Goal: Task Accomplishment & Management: Complete application form

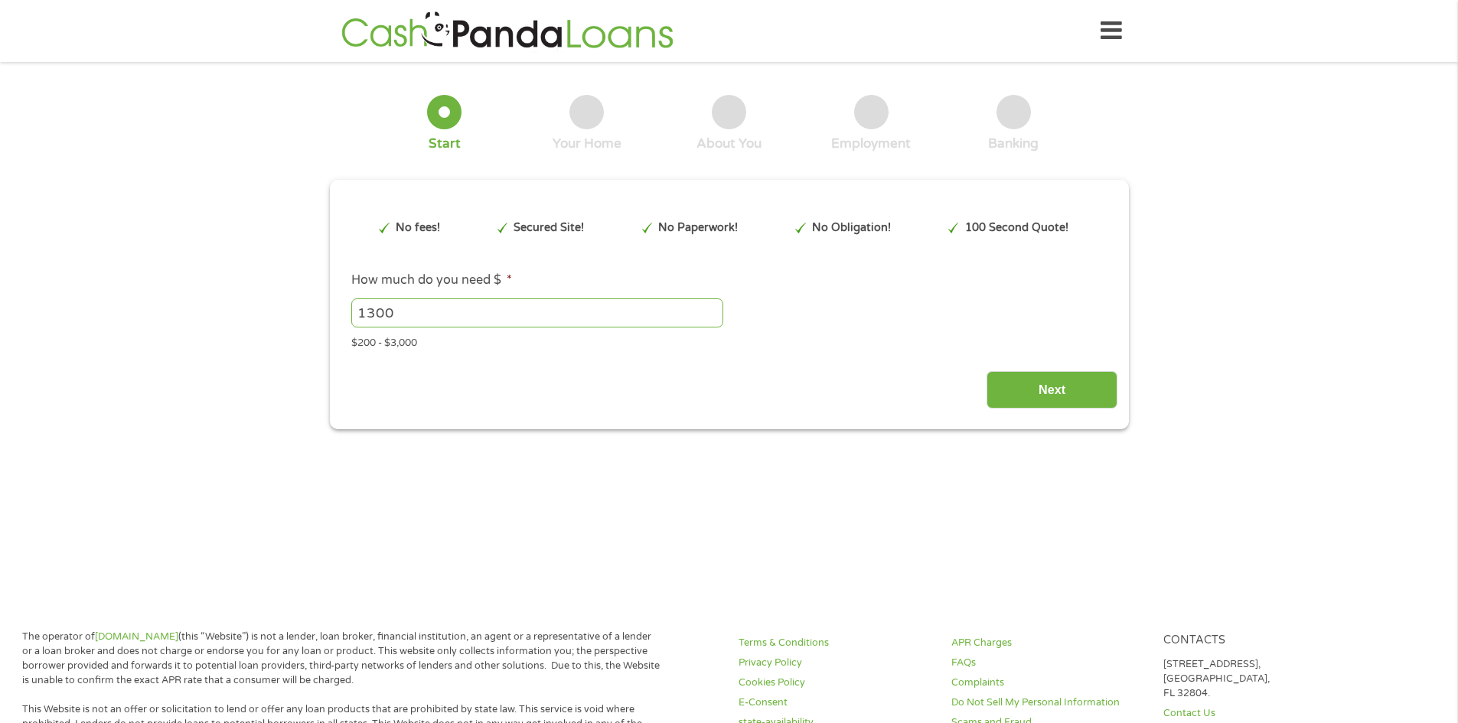
type input "EAIaIQobChMInurKnoiLjwMVBqzuAR23bBBhEAAYAiAAEgKlmPD_BwE"
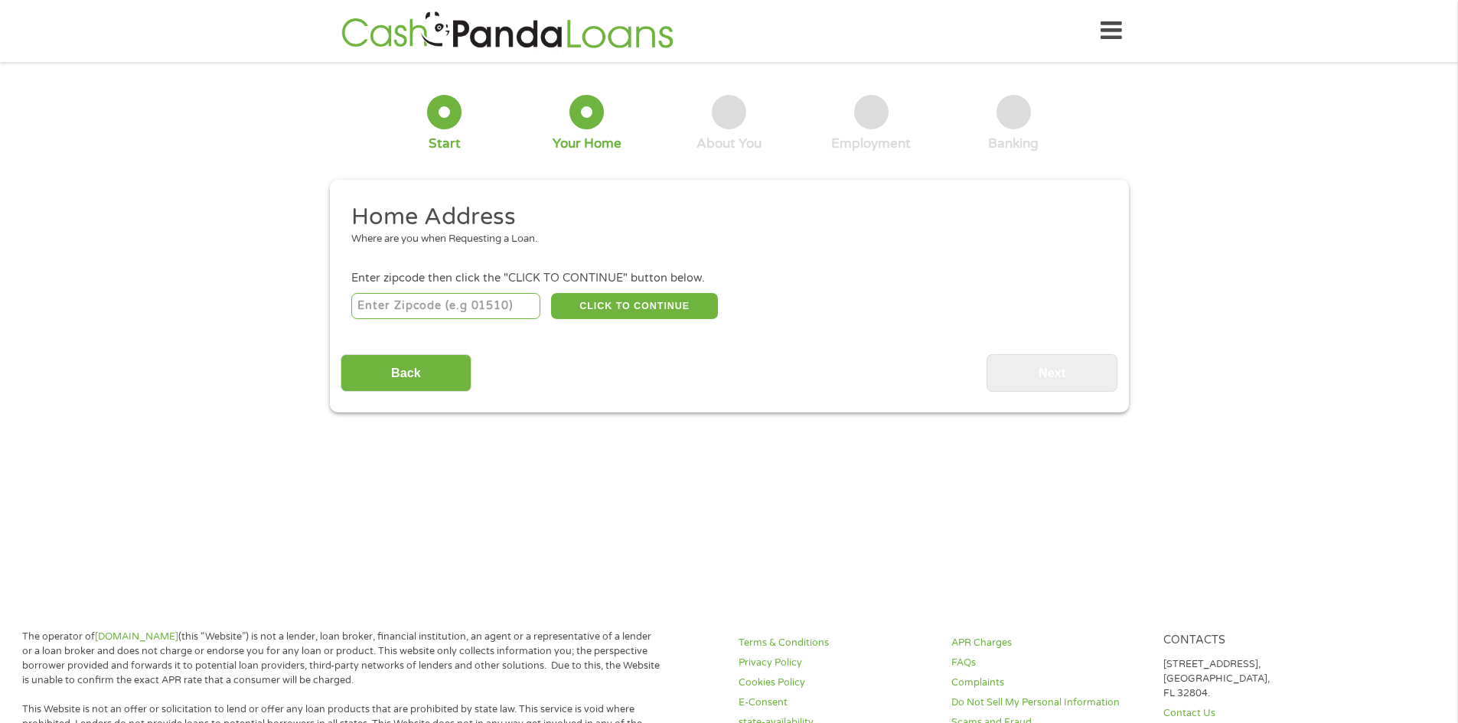
click at [490, 307] on input "number" at bounding box center [445, 306] width 189 height 26
type input "85008"
click at [669, 301] on button "CLICK TO CONTINUE" at bounding box center [634, 306] width 167 height 26
type input "85008"
type input "Phoenix"
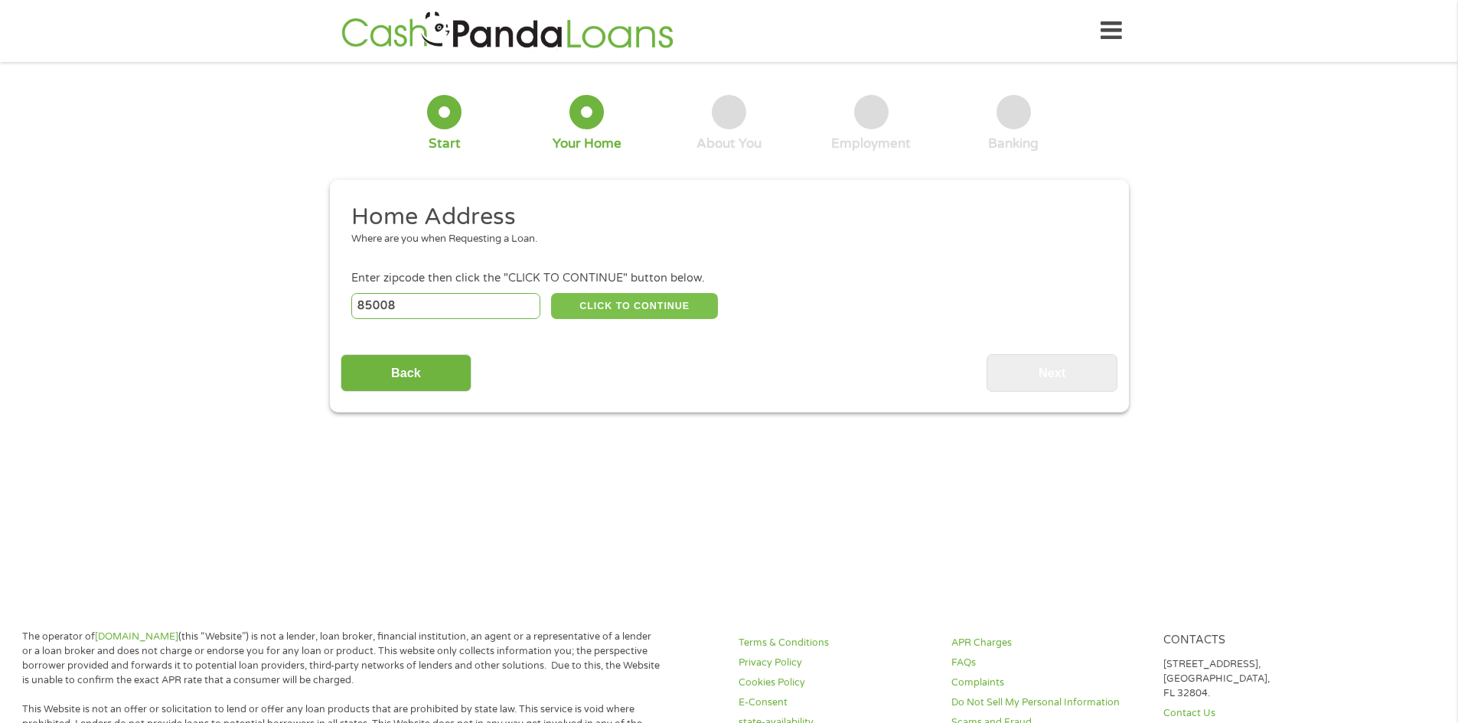
select select "[US_STATE]"
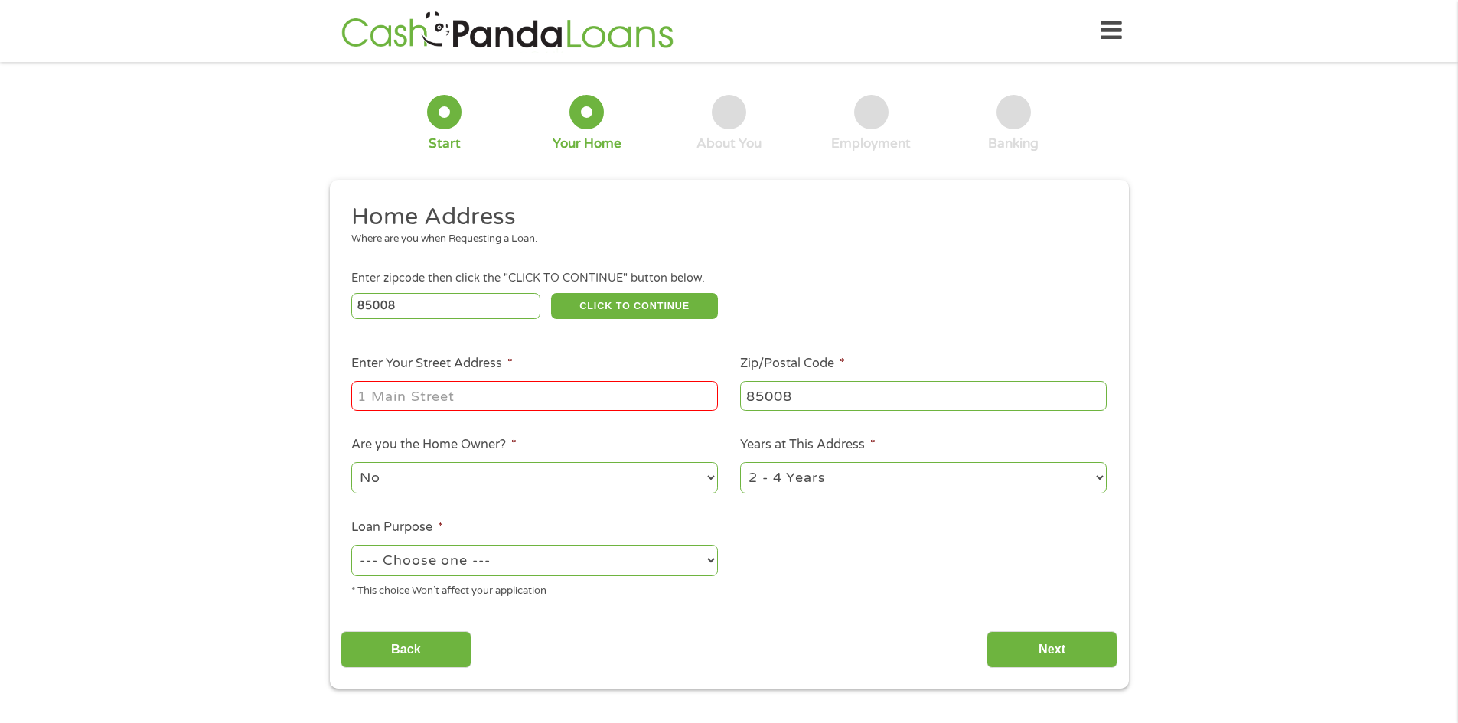
click at [544, 402] on input "Enter Your Street Address *" at bounding box center [534, 395] width 367 height 29
type input "[STREET_ADDRESS]"
click at [710, 475] on select "No Yes" at bounding box center [534, 477] width 367 height 31
click at [351, 462] on select "No Yes" at bounding box center [534, 477] width 367 height 31
click at [1103, 476] on select "1 Year or less 1 - 2 Years 2 - 4 Years Over 4 Years" at bounding box center [923, 477] width 367 height 31
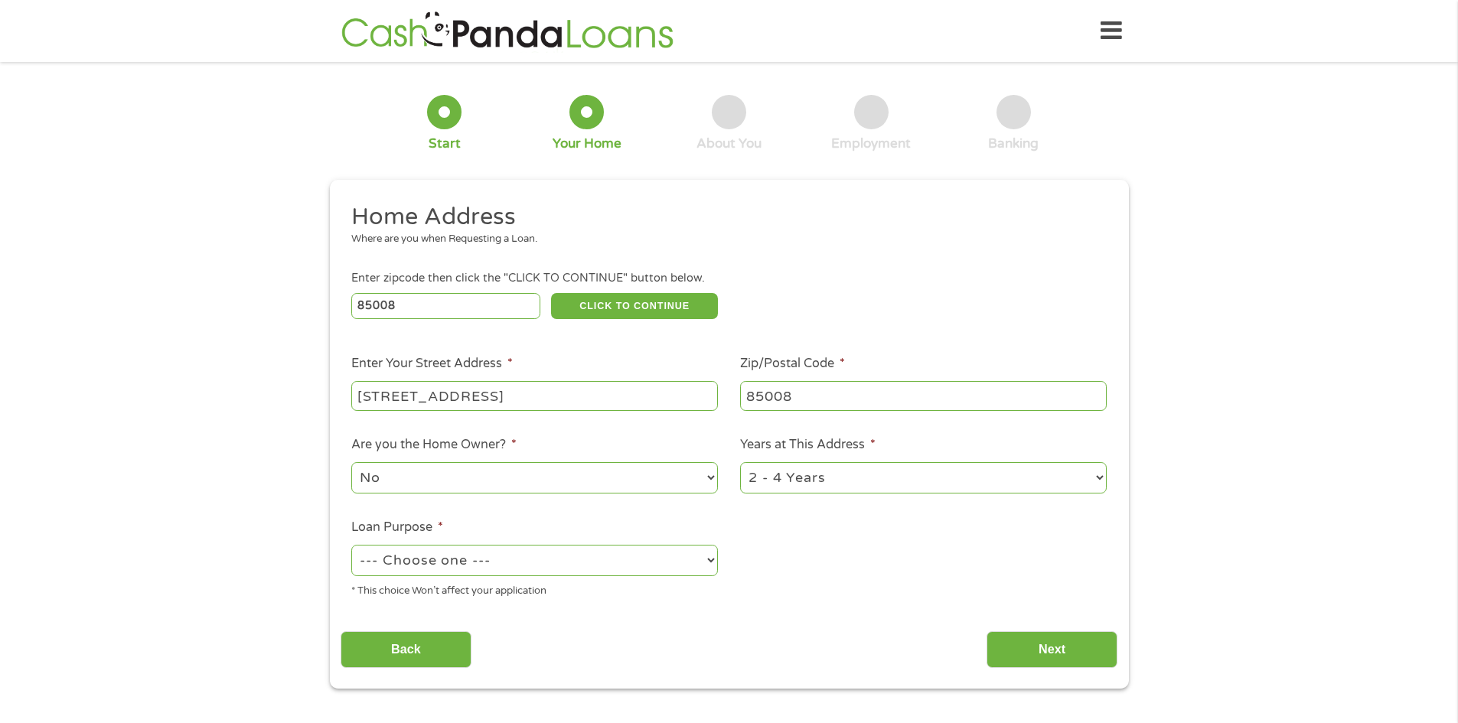
select select "12months"
click at [740, 462] on select "1 Year or less 1 - 2 Years 2 - 4 Years Over 4 Years" at bounding box center [923, 477] width 367 height 31
click at [716, 559] on select "--- Choose one --- Pay Bills Debt Consolidation Home Improvement Major Purchase…" at bounding box center [534, 560] width 367 height 31
select select "other"
click at [351, 545] on select "--- Choose one --- Pay Bills Debt Consolidation Home Improvement Major Purchase…" at bounding box center [534, 560] width 367 height 31
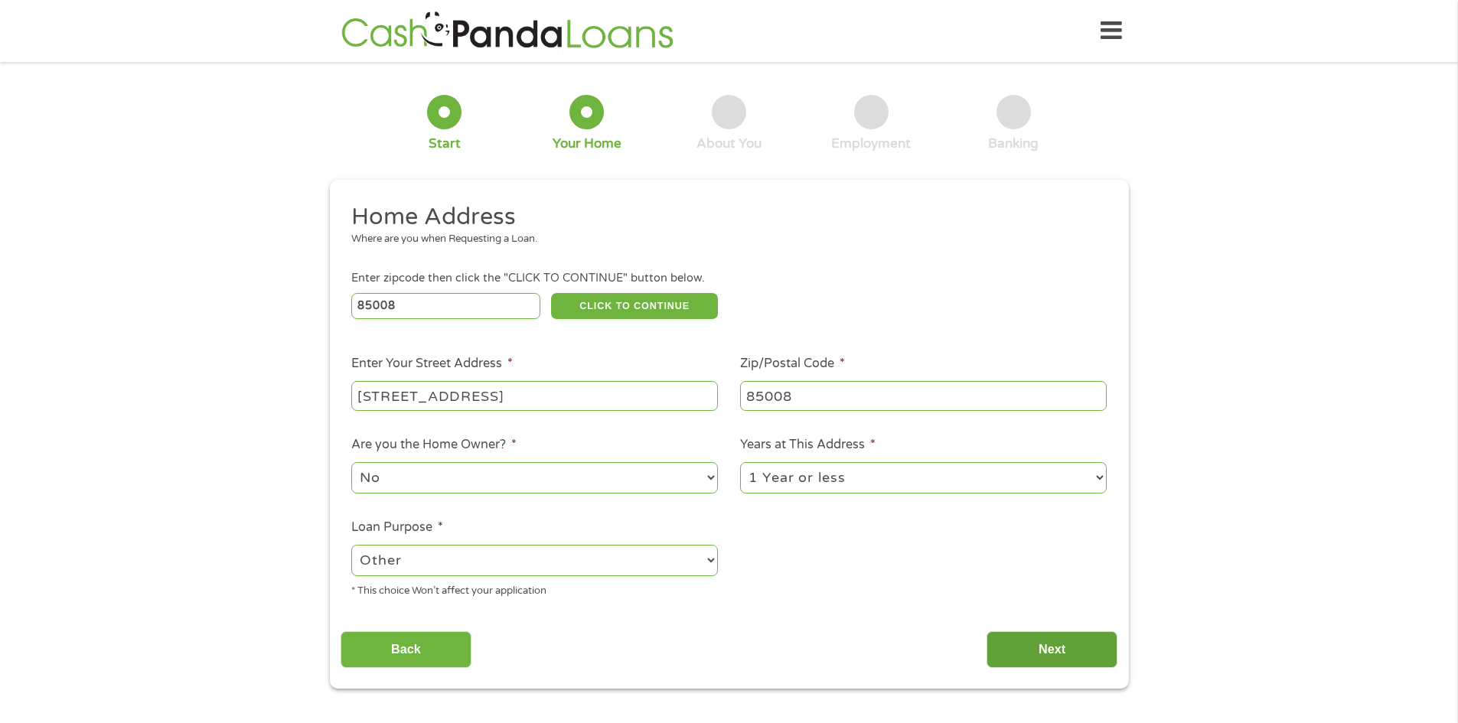
click at [1072, 655] on input "Next" at bounding box center [1051, 649] width 131 height 37
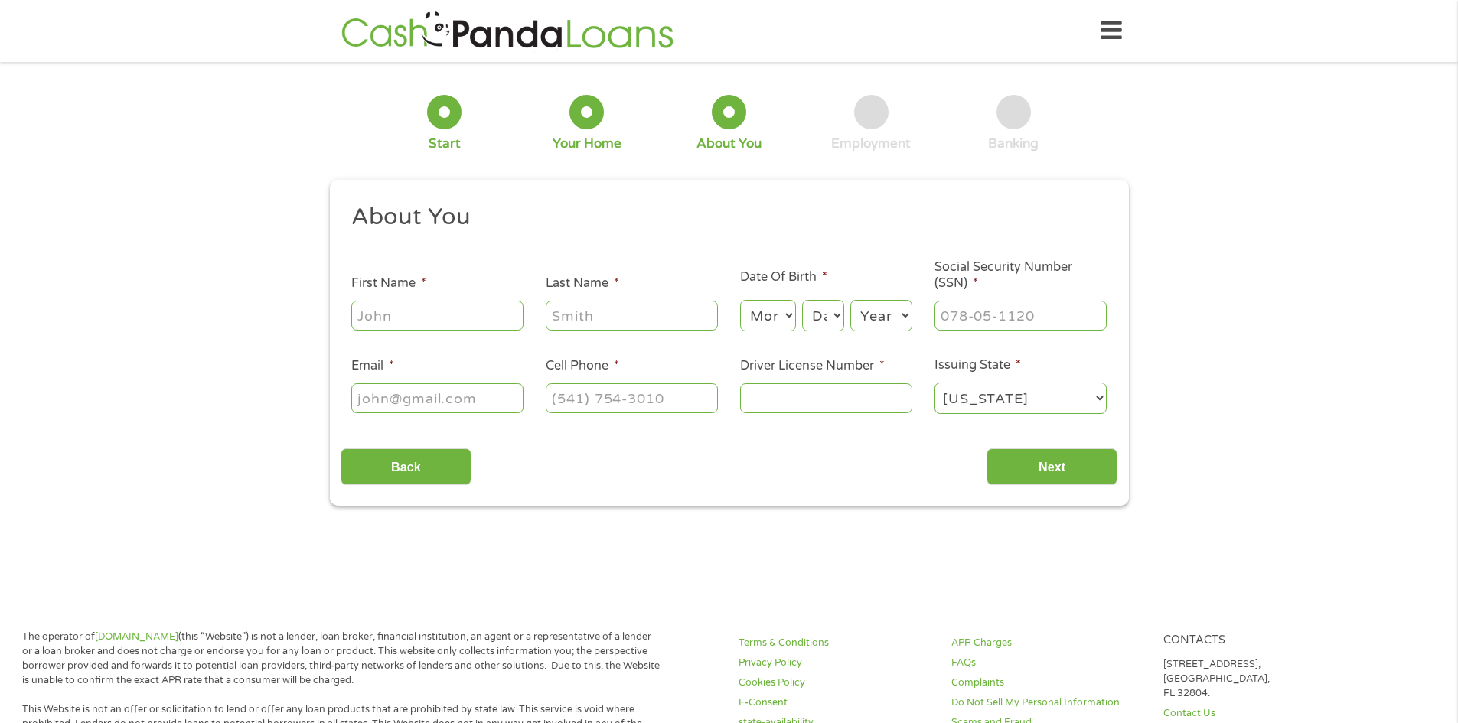
click at [481, 324] on input "First Name *" at bounding box center [437, 315] width 172 height 29
type input "[PERSON_NAME]"
click at [790, 311] on select "Month 1 2 3 4 5 6 7 8 9 10 11 12" at bounding box center [768, 315] width 56 height 31
select select "2"
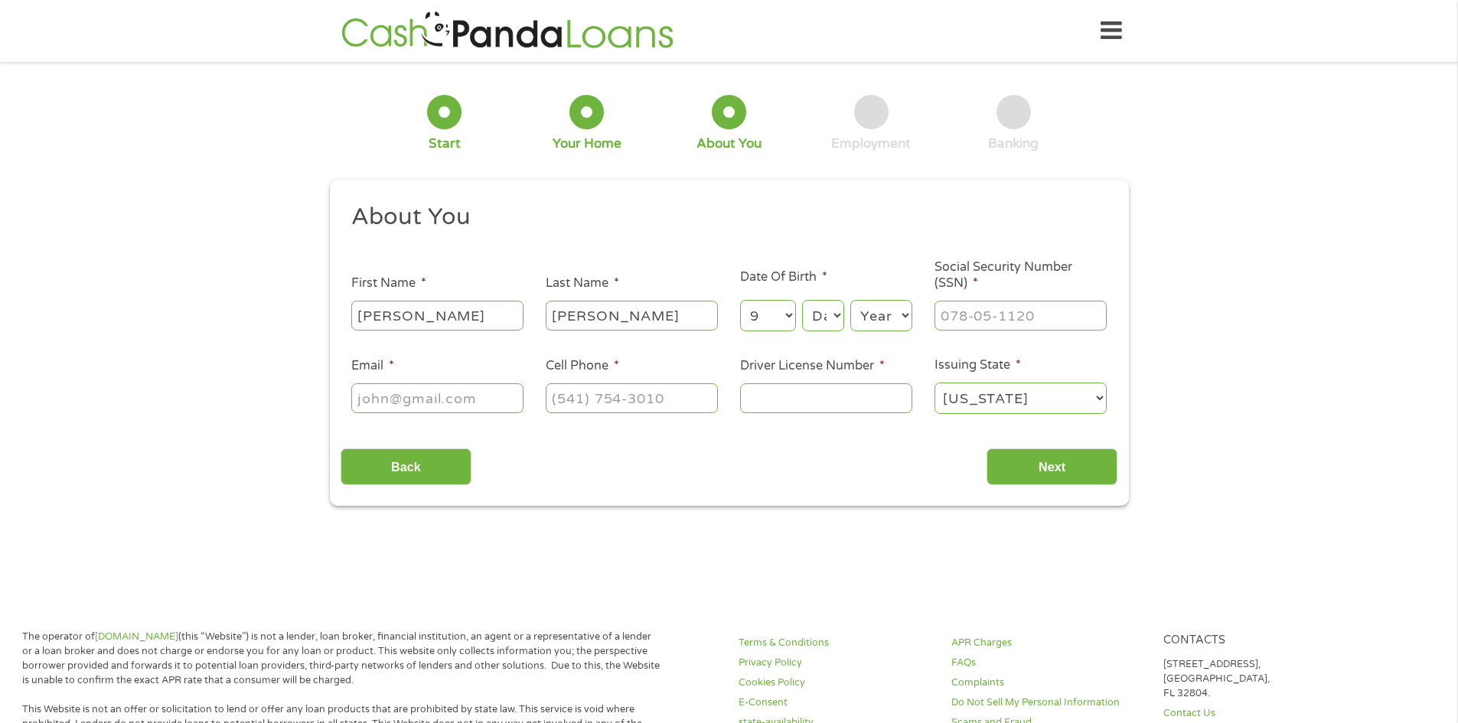
click at [740, 300] on select "Month 1 2 3 4 5 6 7 8 9 10 11 12" at bounding box center [768, 315] width 56 height 31
click at [836, 314] on select "Day 1 2 3 4 5 6 7 8 9 10 11 12 13 14 15 16 17 18 19 20 21 22 23 24 25 26 27 28 …" at bounding box center [822, 315] width 41 height 31
select select "9"
click at [802, 300] on select "Day 1 2 3 4 5 6 7 8 9 10 11 12 13 14 15 16 17 18 19 20 21 22 23 24 25 26 27 28 …" at bounding box center [822, 315] width 41 height 31
click at [908, 312] on select "Year [DATE] 2006 2005 2004 2003 2002 2001 2000 1999 1998 1997 1996 1995 1994 19…" at bounding box center [881, 315] width 62 height 31
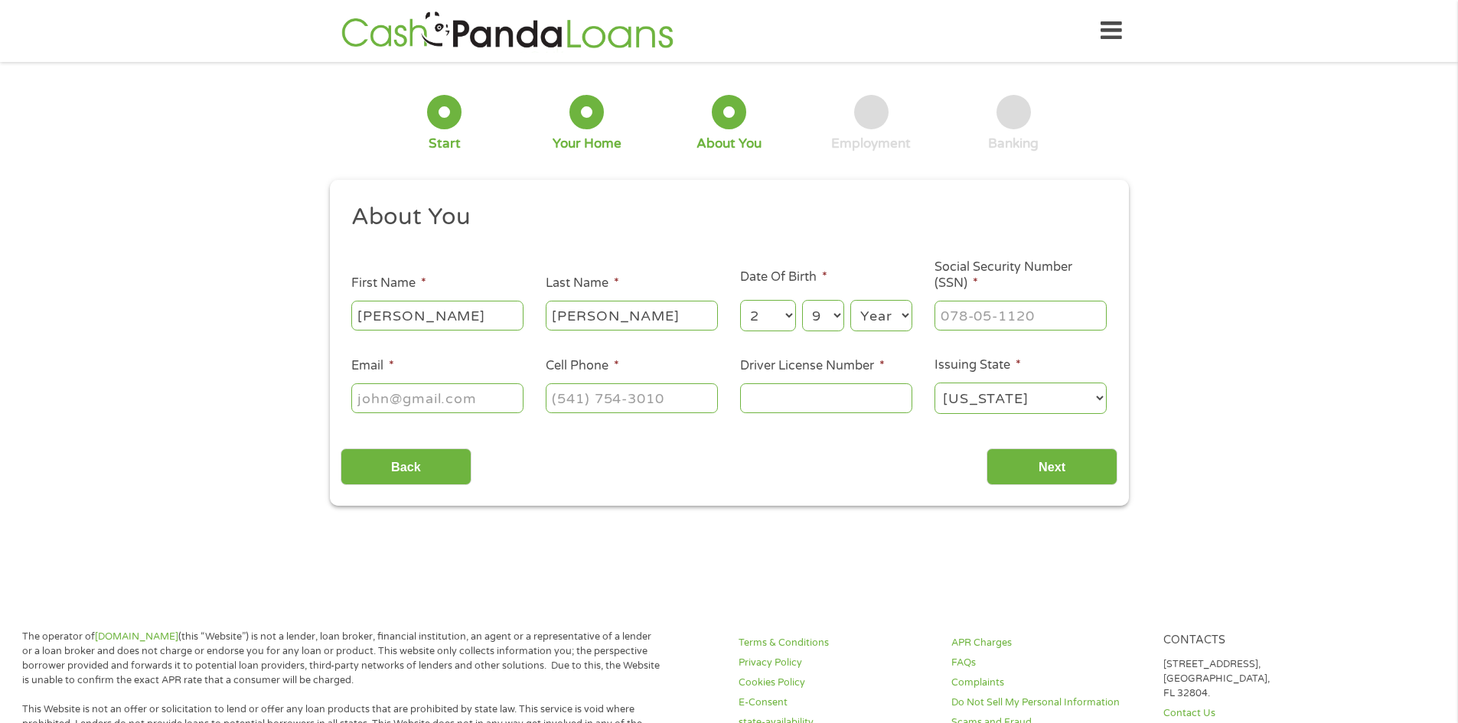
select select "1972"
click at [850, 300] on select "Year [DATE] 2006 2005 2004 2003 2002 2001 2000 1999 1998 1997 1996 1995 1994 19…" at bounding box center [881, 315] width 62 height 31
click at [1074, 312] on input "___-__-____" at bounding box center [1020, 315] width 172 height 29
type input "145-54-3403"
click at [501, 402] on input "Email *" at bounding box center [437, 397] width 172 height 29
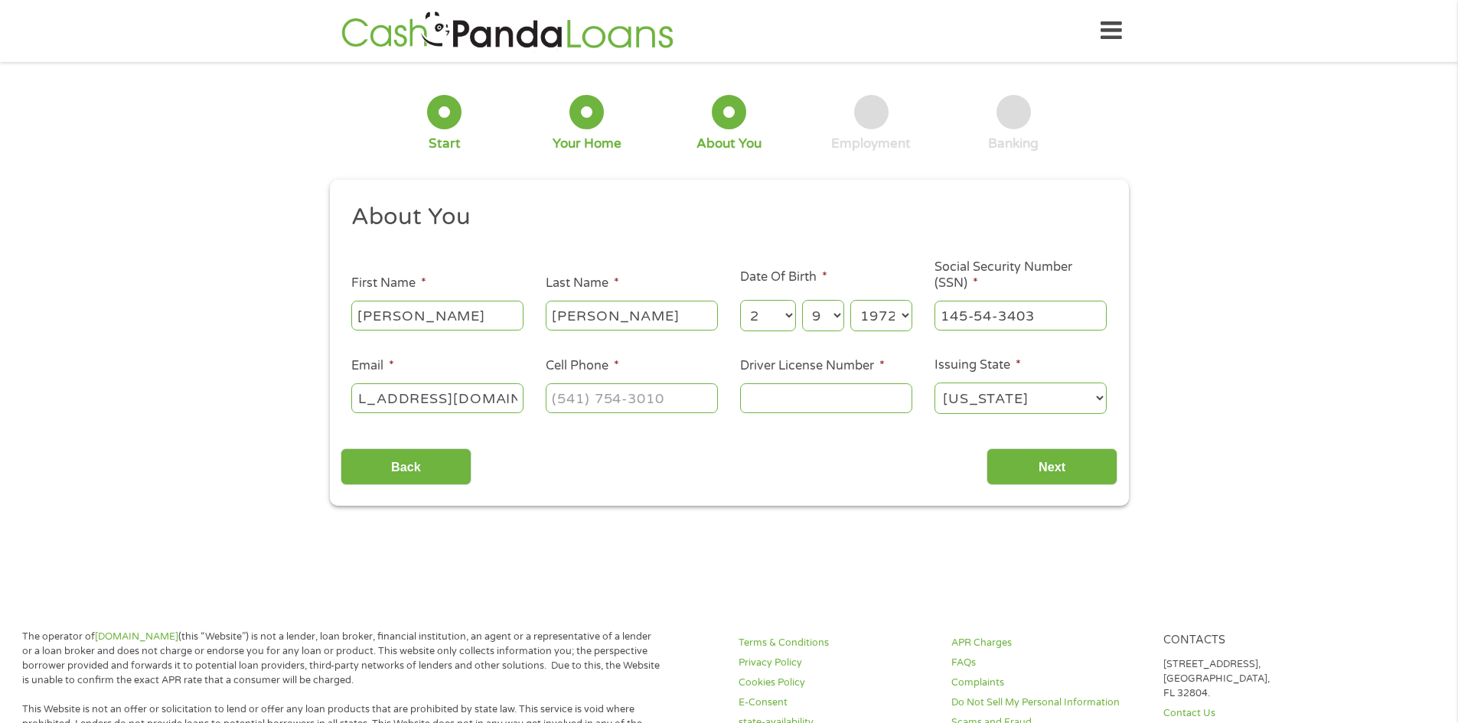
scroll to position [0, 63]
type input "[EMAIL_ADDRESS][DOMAIN_NAME]"
type input "[PHONE_NUMBER]"
click at [799, 400] on input "Driver License Number *" at bounding box center [826, 397] width 172 height 29
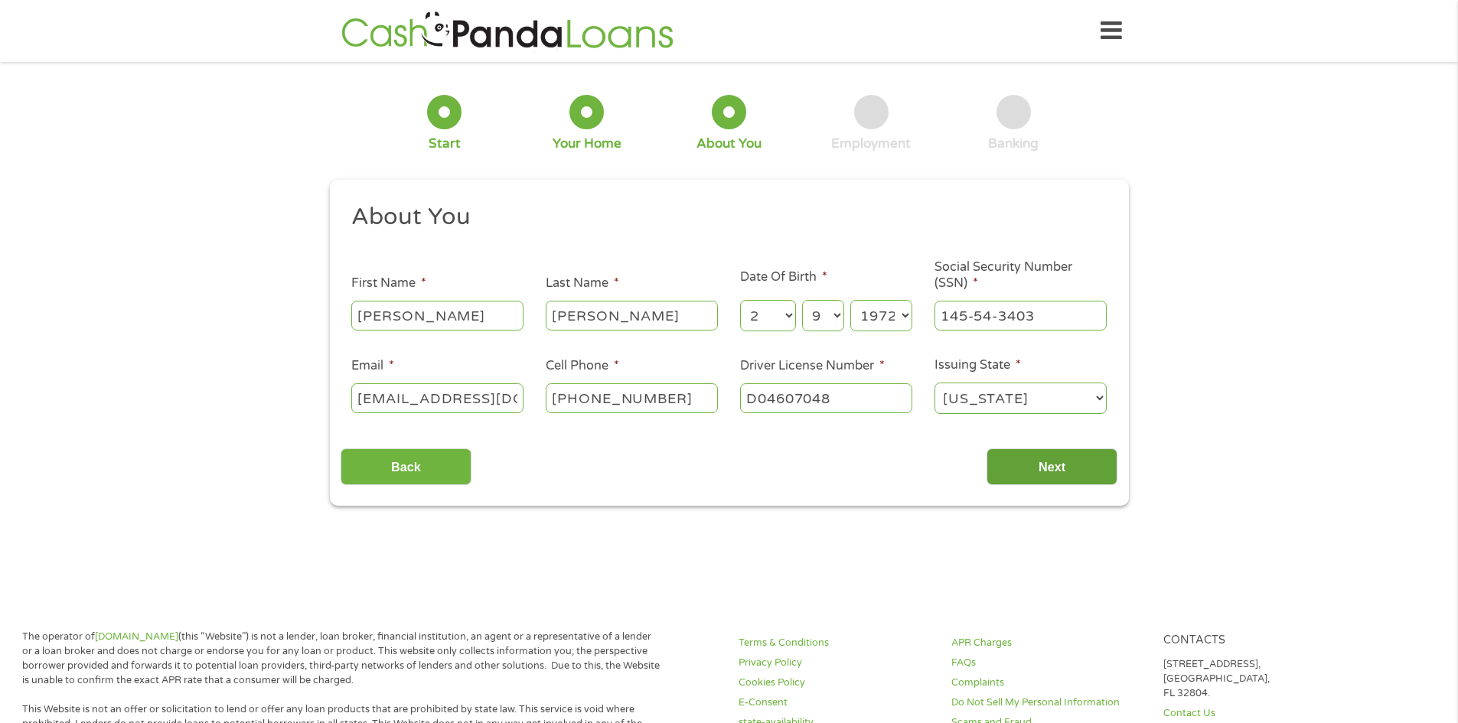
type input "D04607048"
click at [1083, 465] on input "Next" at bounding box center [1051, 466] width 131 height 37
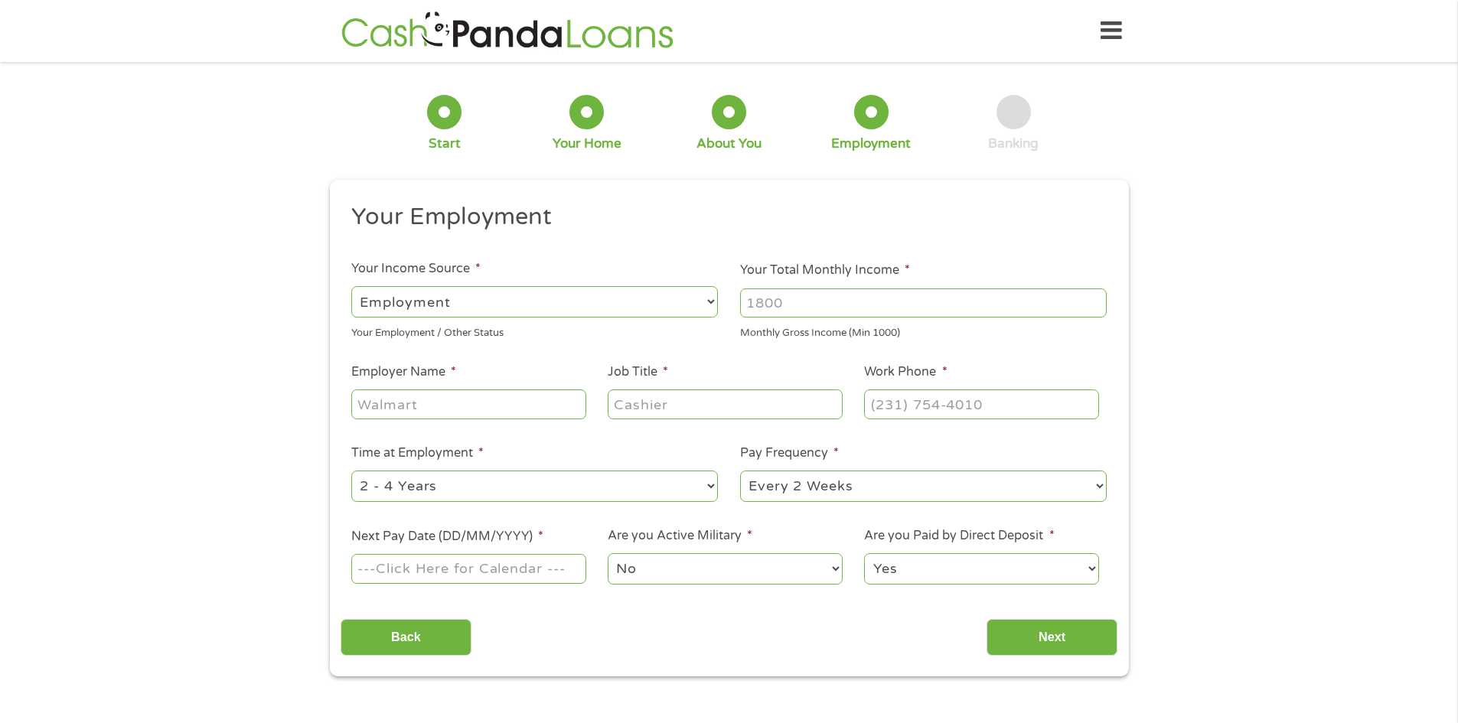
scroll to position [6, 6]
click at [713, 301] on select "--- Choose one --- Employment [DEMOGRAPHIC_DATA] Benefits" at bounding box center [534, 301] width 367 height 31
select select "benefits"
click at [351, 286] on select "--- Choose one --- Employment [DEMOGRAPHIC_DATA] Benefits" at bounding box center [534, 301] width 367 height 31
type input "Other"
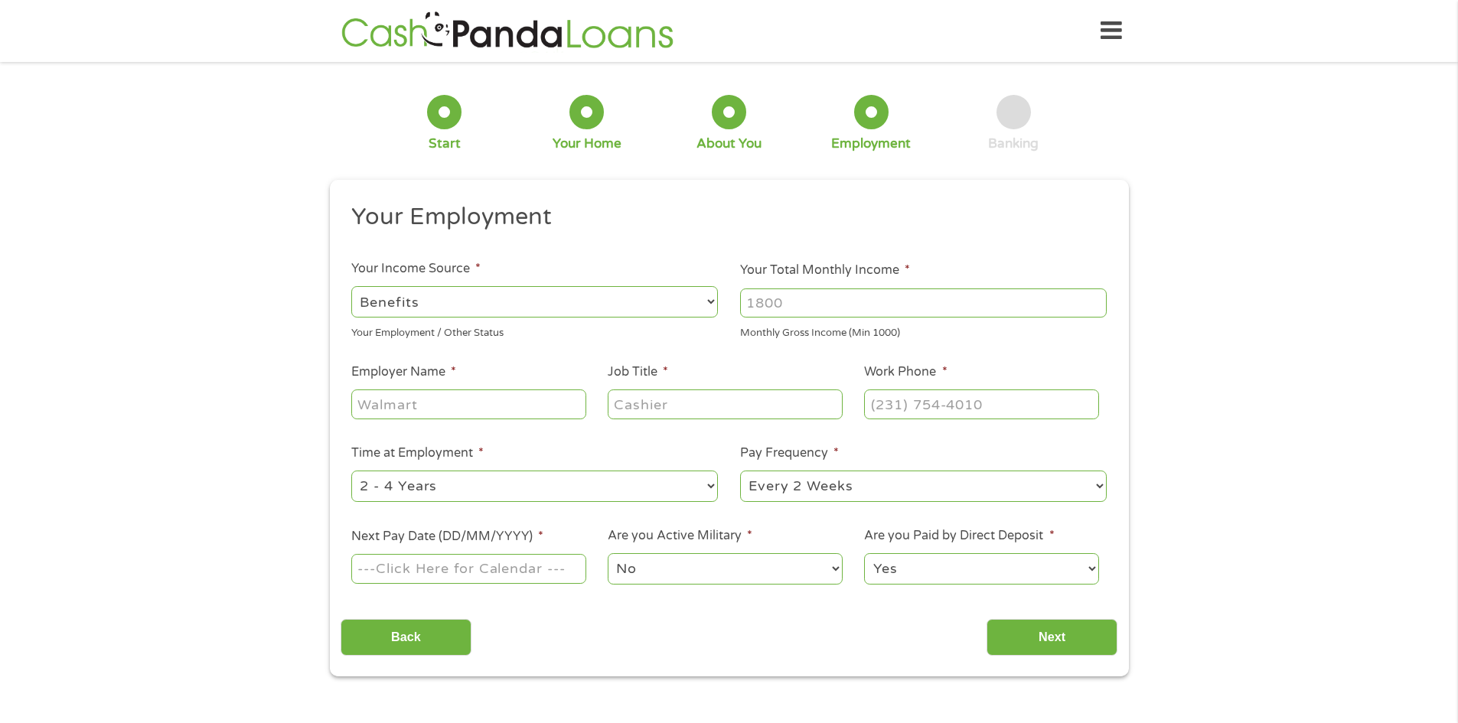
type input "[PHONE_NUMBER]"
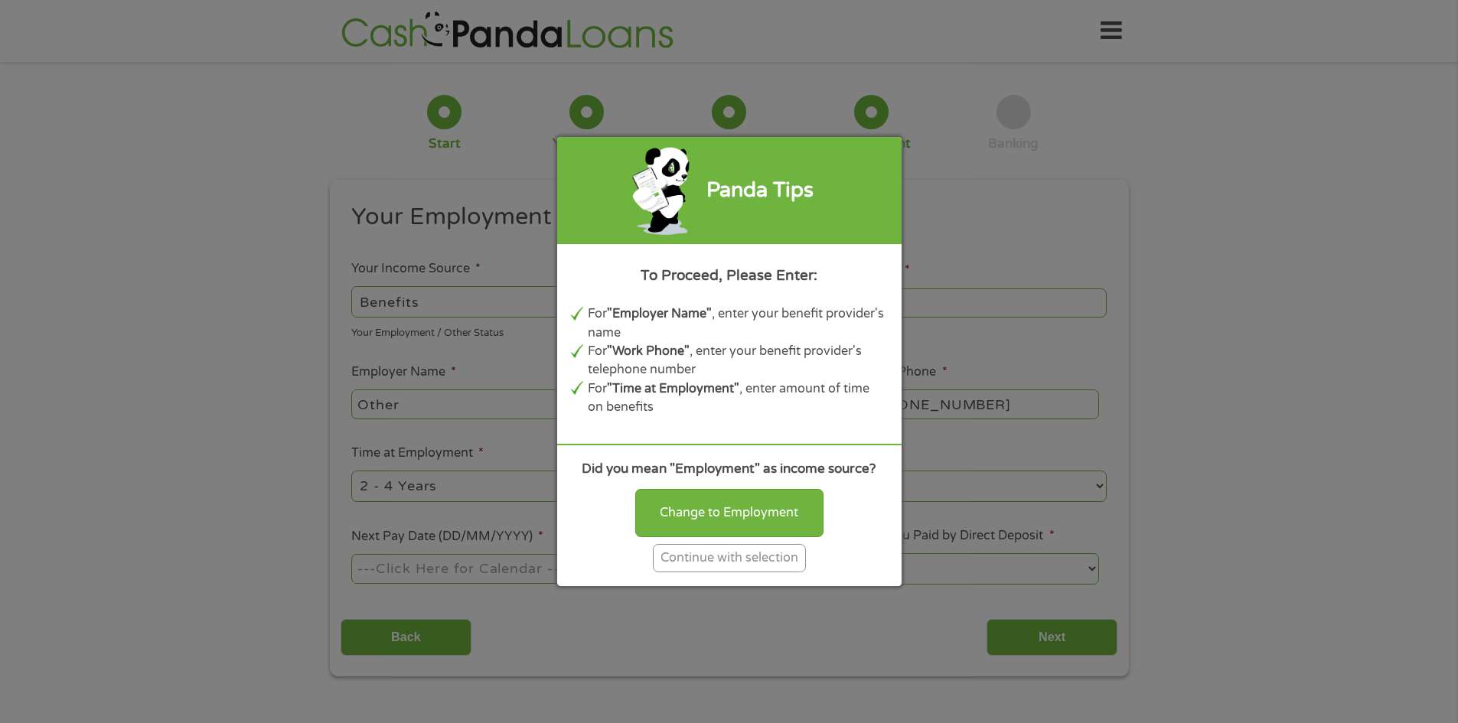
click at [758, 559] on div "Continue with selection" at bounding box center [729, 558] width 153 height 28
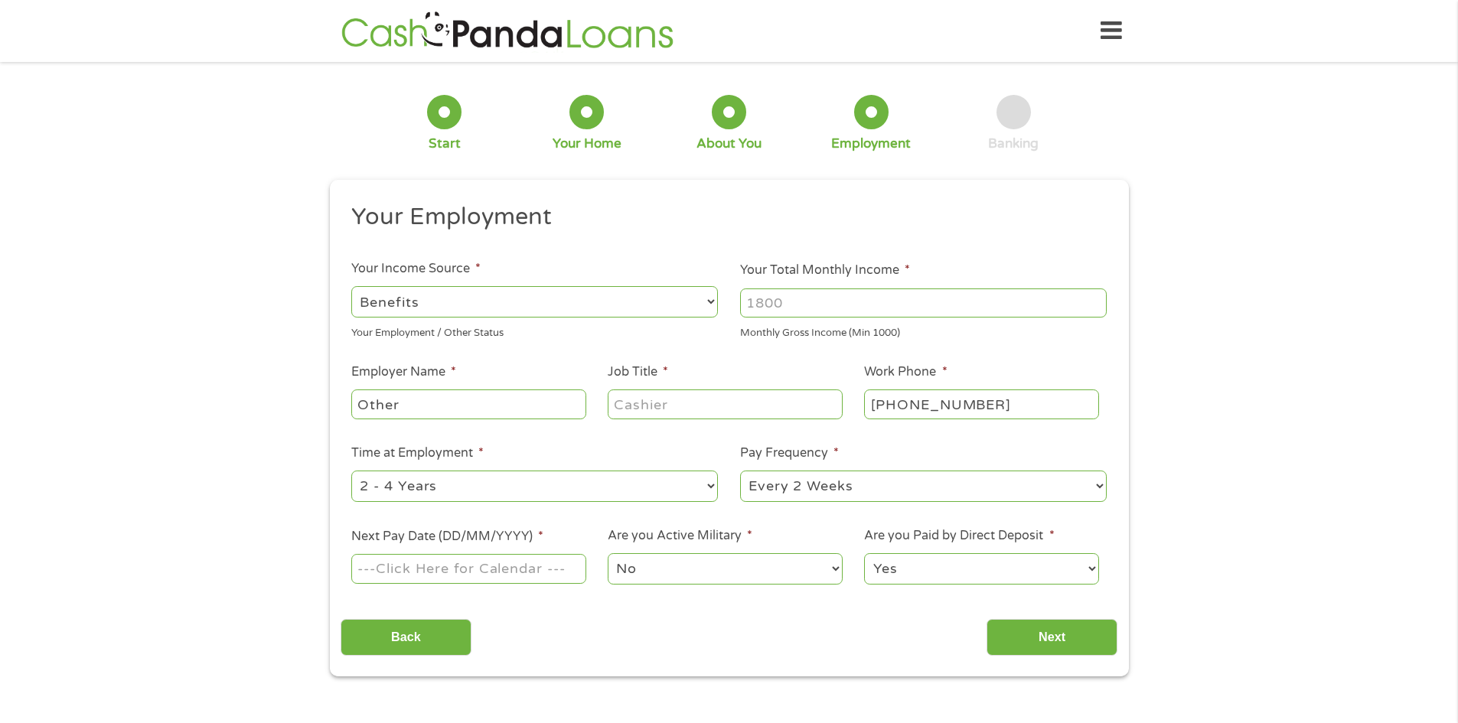
click at [827, 295] on input "Your Total Monthly Income *" at bounding box center [923, 302] width 367 height 29
type input "1600"
click at [1043, 337] on div "Monthly Gross Income (Min 1000)" at bounding box center [923, 331] width 367 height 21
click at [457, 570] on input "Next Pay Date (DD/MM/YYYY) *" at bounding box center [468, 568] width 234 height 29
type input "[DATE]"
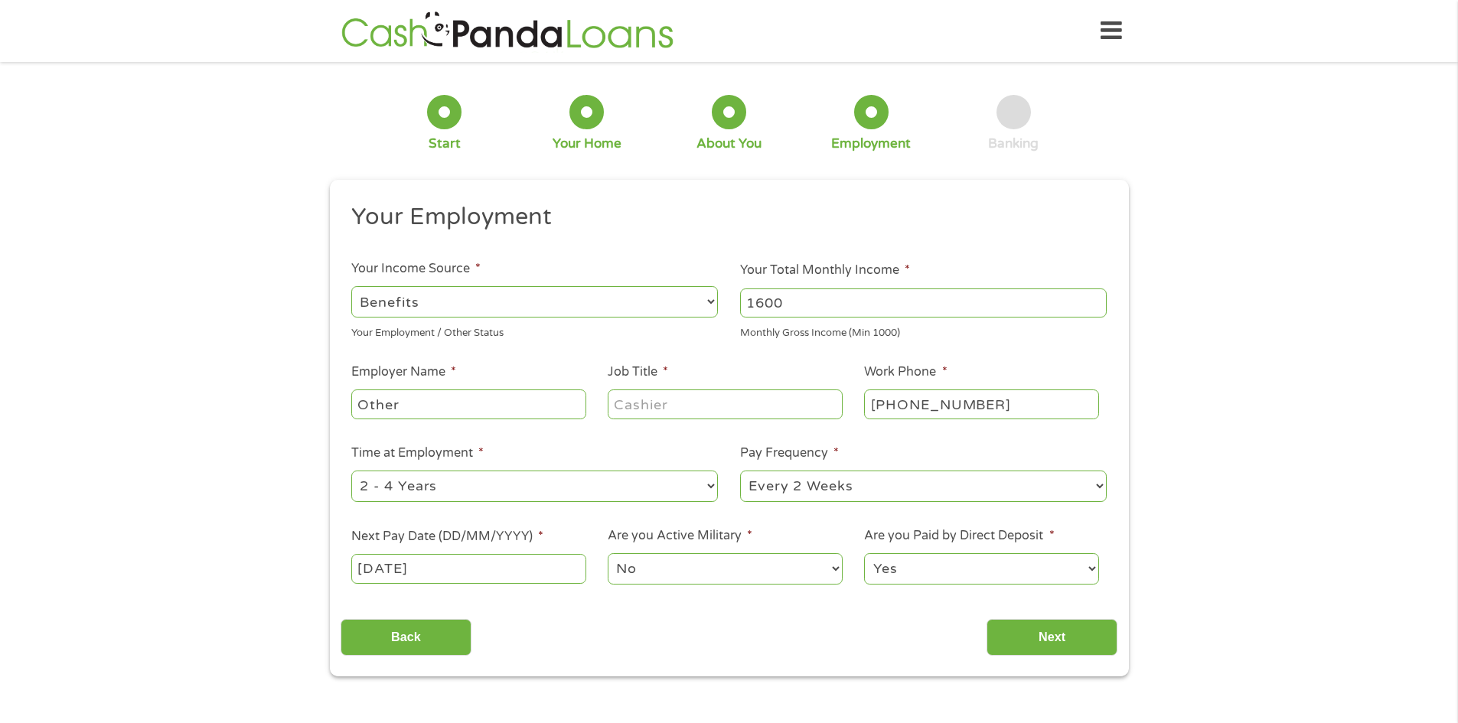
click at [1104, 486] on select "--- Choose one --- Every 2 Weeks Every Week Monthly Semi-Monthly" at bounding box center [923, 486] width 367 height 31
select select "monthly"
click at [740, 471] on select "--- Choose one --- Every 2 Weeks Every Week Monthly Semi-Monthly" at bounding box center [923, 486] width 367 height 31
click at [1057, 636] on input "Next" at bounding box center [1051, 637] width 131 height 37
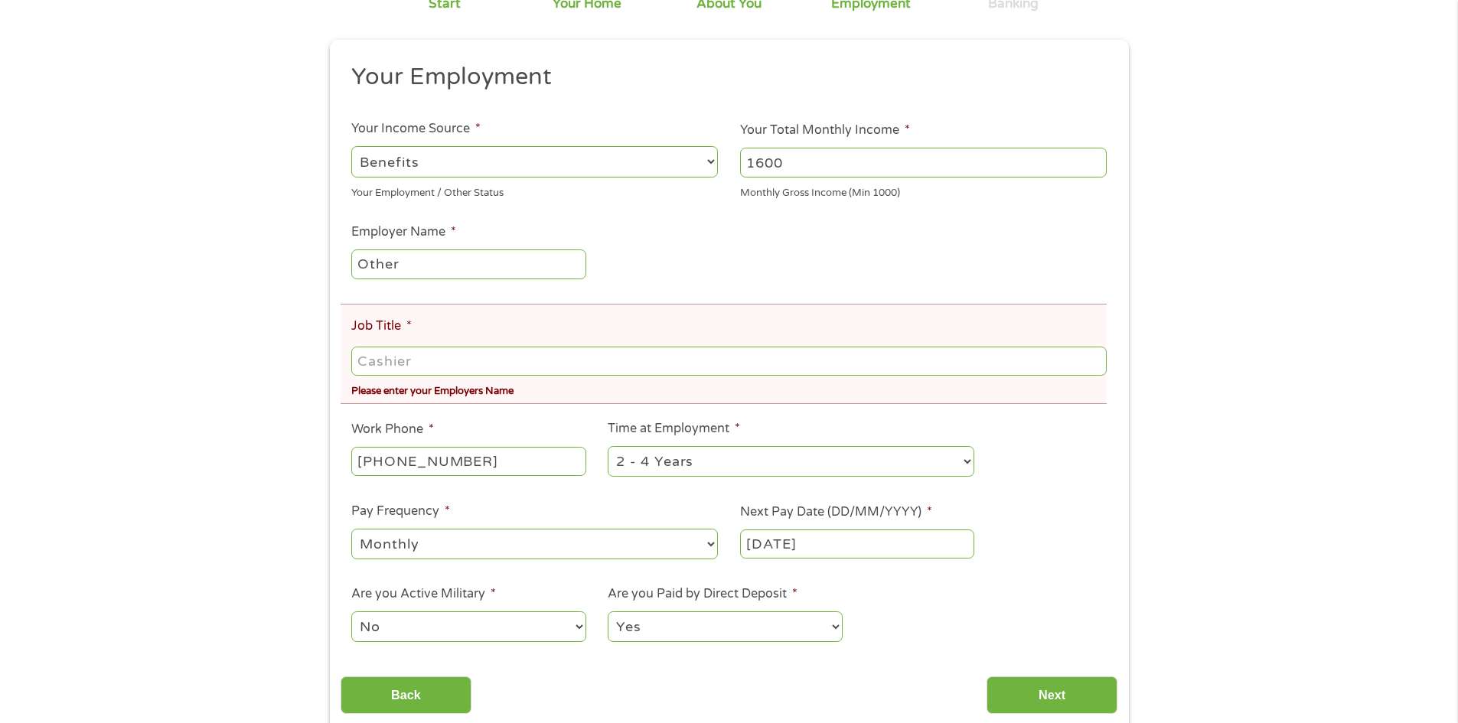
scroll to position [201, 0]
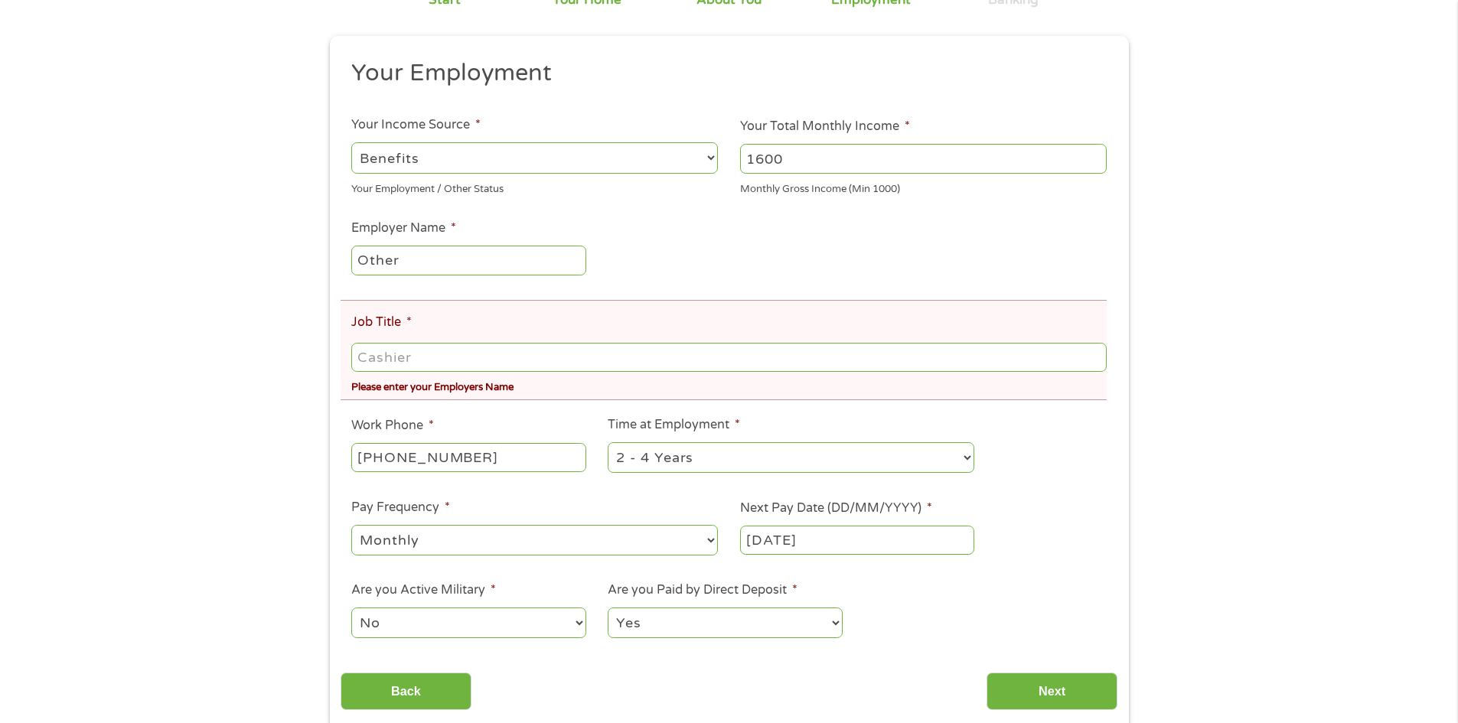
click at [455, 357] on input "Job Title *" at bounding box center [728, 357] width 754 height 29
type input "SSI Disability"
click at [472, 461] on input "[PHONE_NUMBER]" at bounding box center [468, 457] width 234 height 29
type input "[PHONE_NUMBER]"
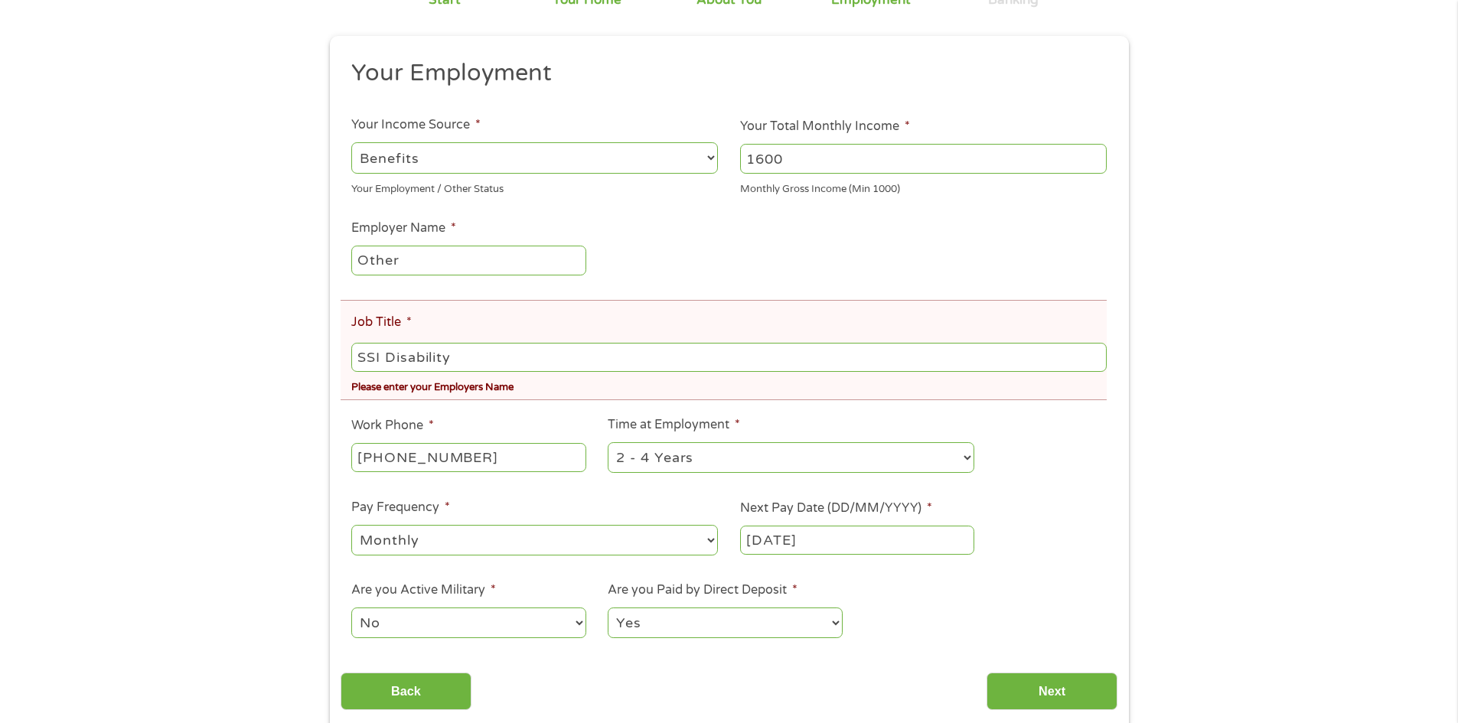
click at [935, 604] on ul "Your Employment Your Income Source * --- Choose one --- Employment [DEMOGRAPHIC…" at bounding box center [729, 355] width 777 height 595
click at [1042, 690] on input "Next" at bounding box center [1051, 691] width 131 height 37
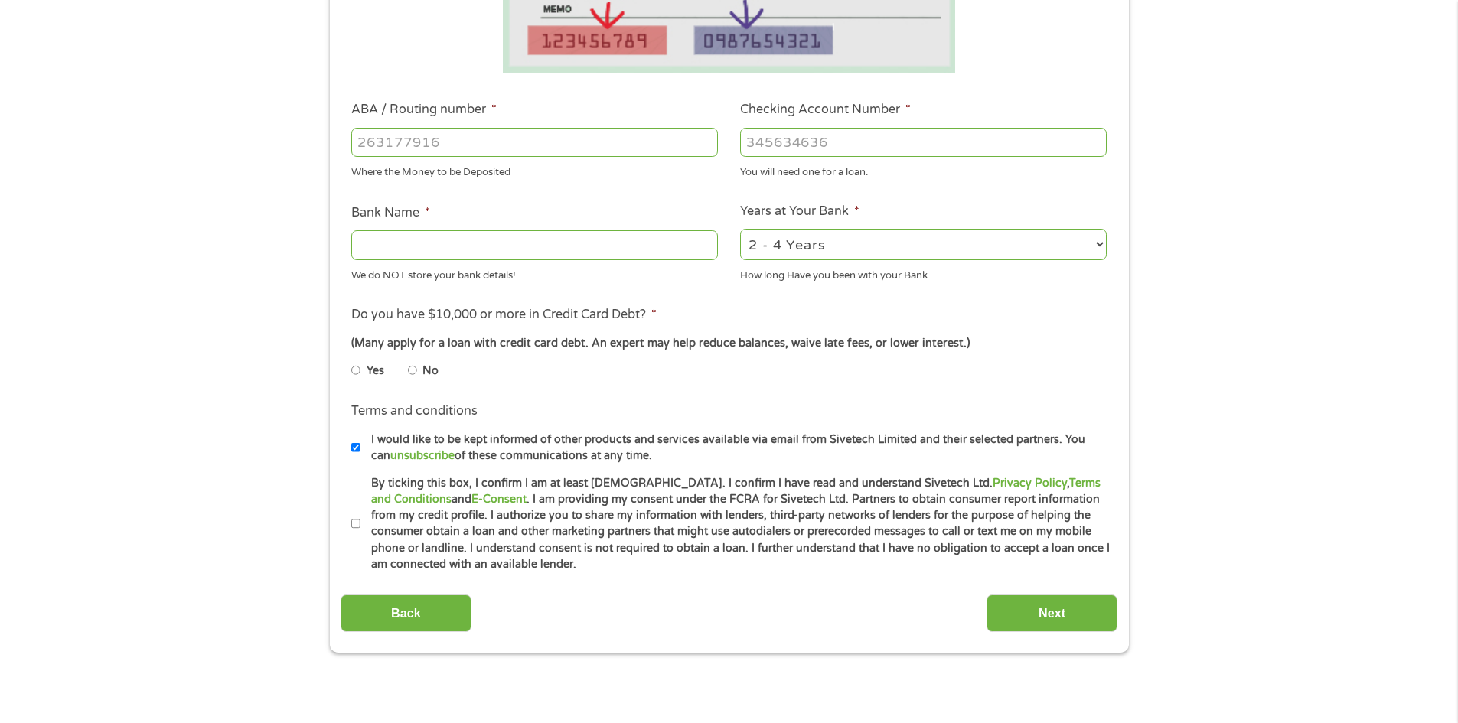
scroll to position [396, 0]
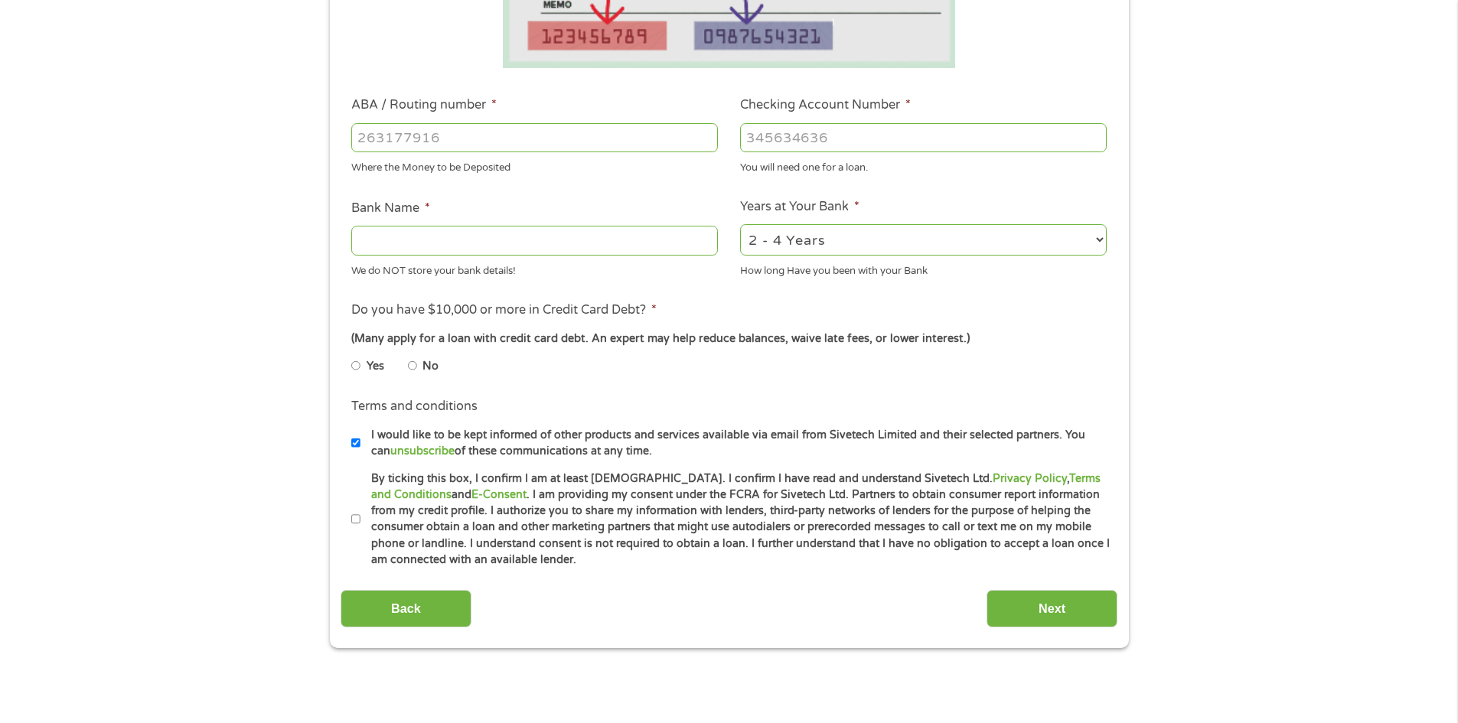
click at [413, 367] on input "No" at bounding box center [412, 366] width 9 height 24
radio input "true"
click at [356, 520] on input "By ticking this box, I confirm I am at least [DEMOGRAPHIC_DATA]. I confirm I ha…" at bounding box center [355, 519] width 9 height 24
checkbox input "true"
click at [1078, 608] on input "Next" at bounding box center [1051, 608] width 131 height 37
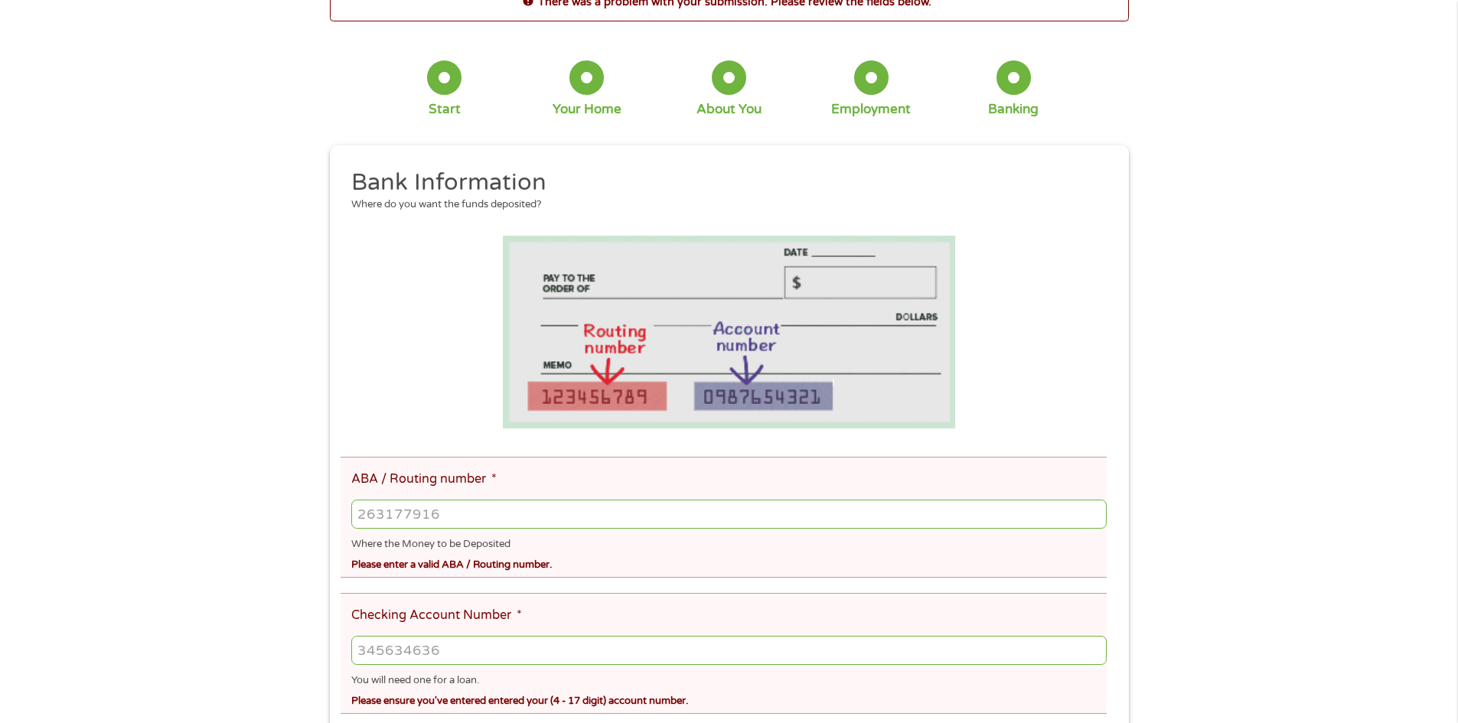
scroll to position [0, 0]
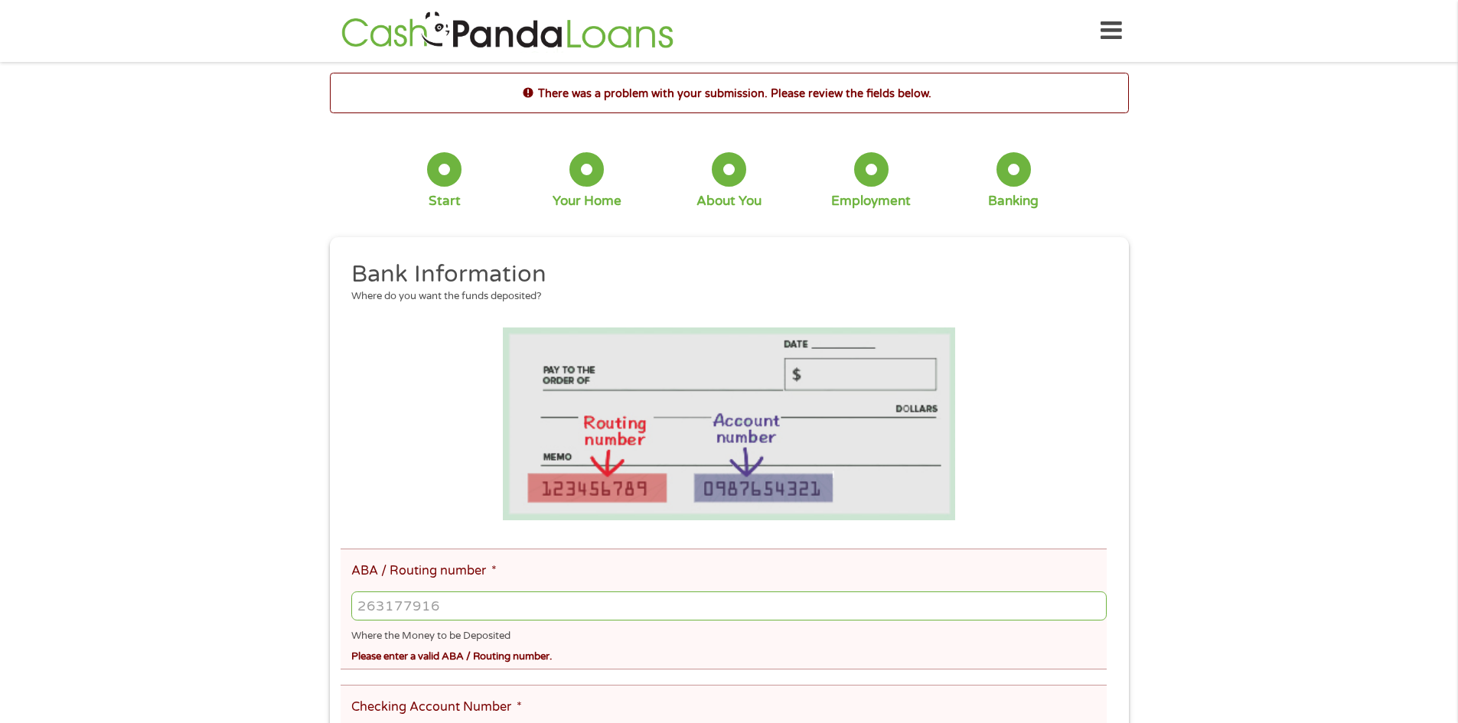
click at [1116, 35] on icon at bounding box center [1110, 30] width 21 height 37
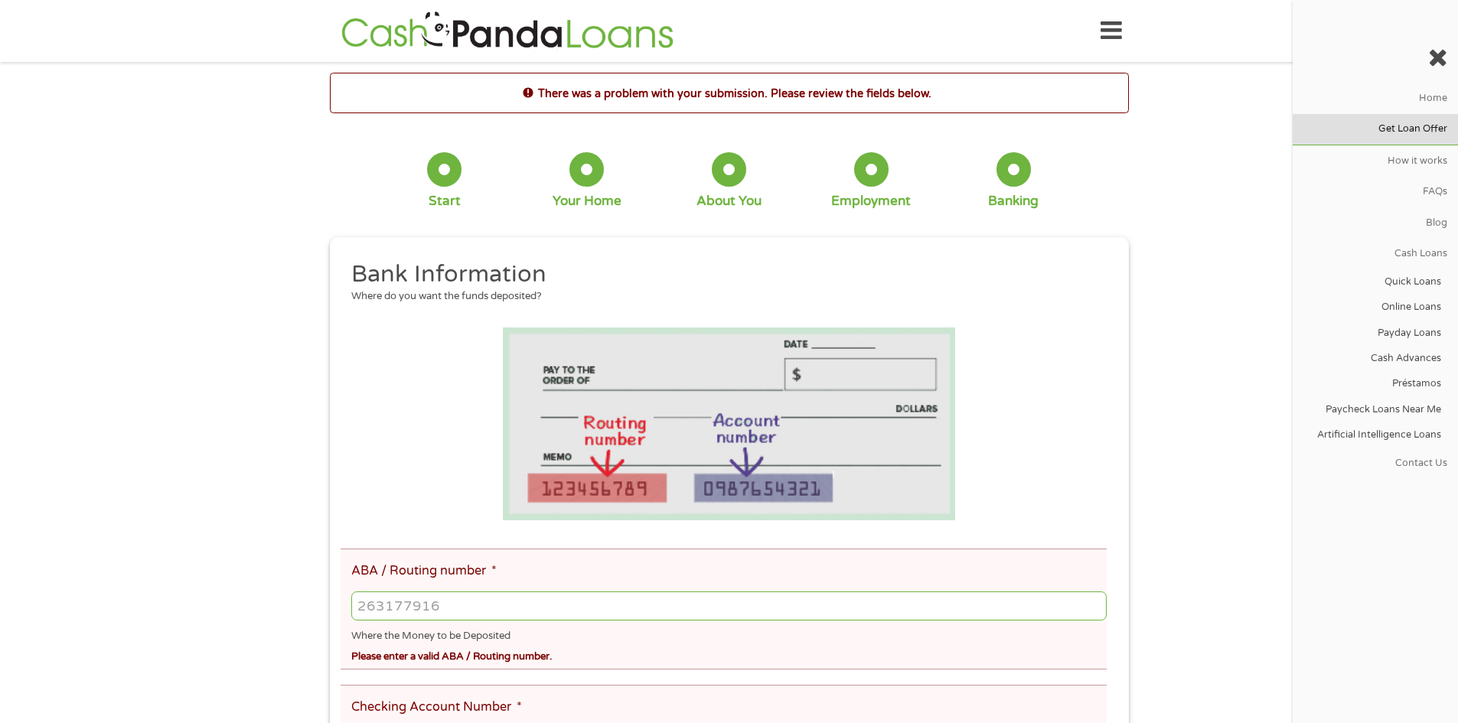
click at [1415, 131] on link "Get Loan Offer" at bounding box center [1374, 129] width 165 height 31
click at [1417, 461] on link "Contact Us" at bounding box center [1374, 463] width 165 height 31
click at [1436, 57] on icon at bounding box center [1437, 57] width 19 height 24
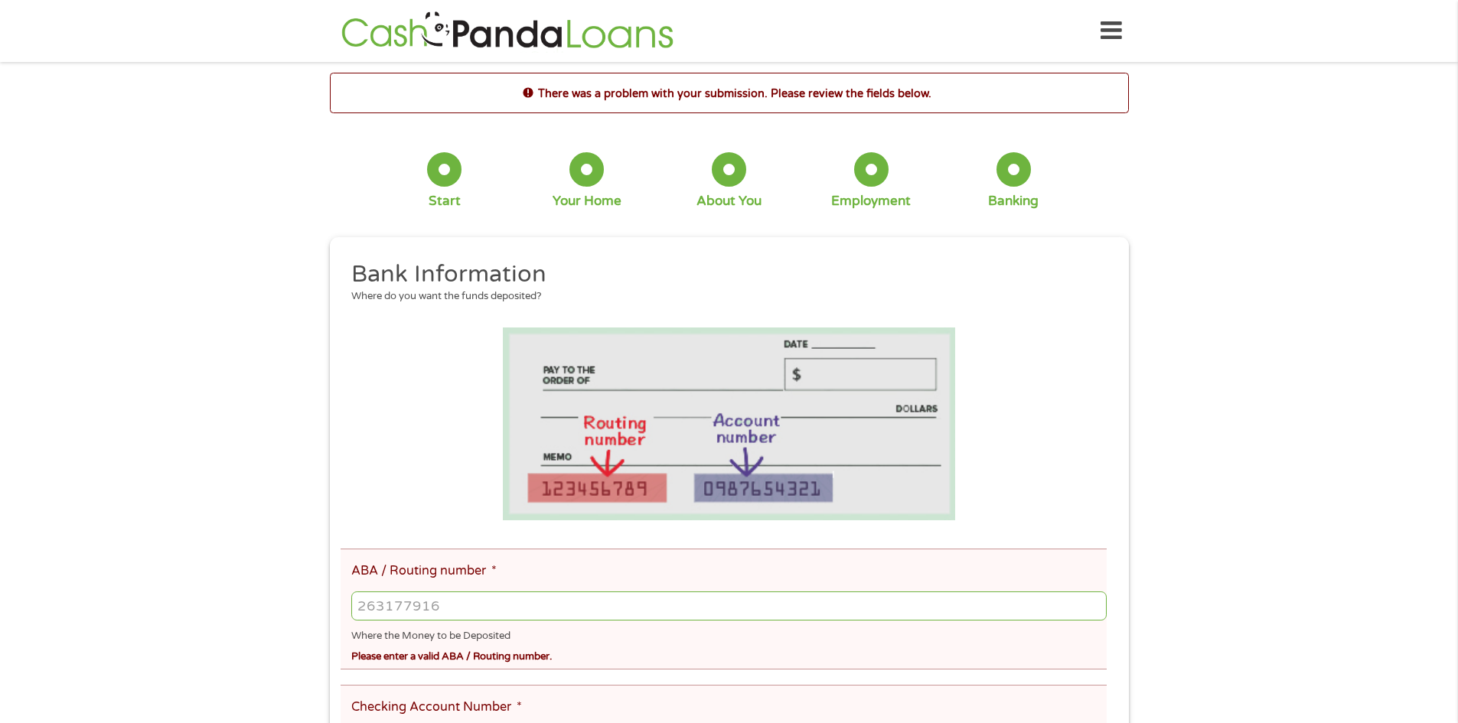
click at [1109, 28] on icon at bounding box center [1110, 30] width 21 height 37
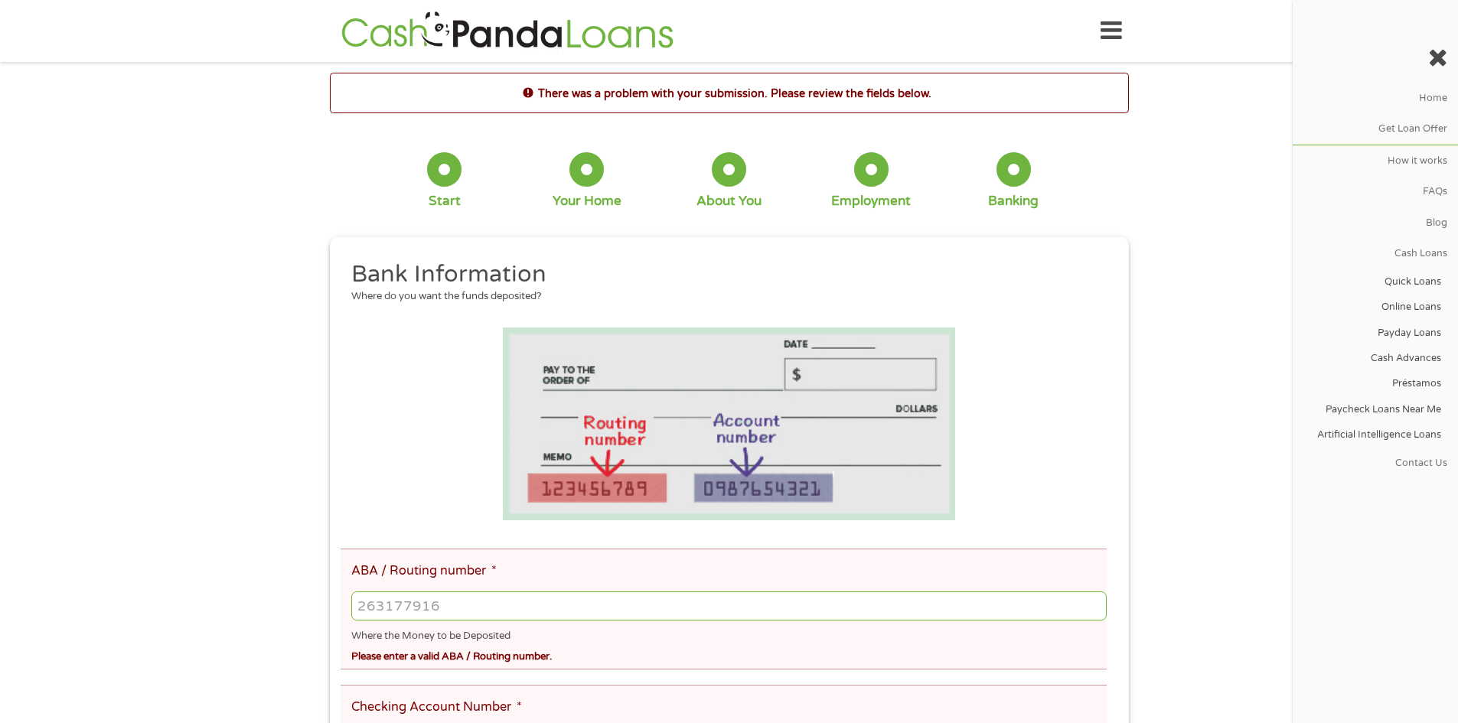
click at [1433, 62] on icon at bounding box center [1437, 57] width 19 height 24
